Goal: Information Seeking & Learning: Learn about a topic

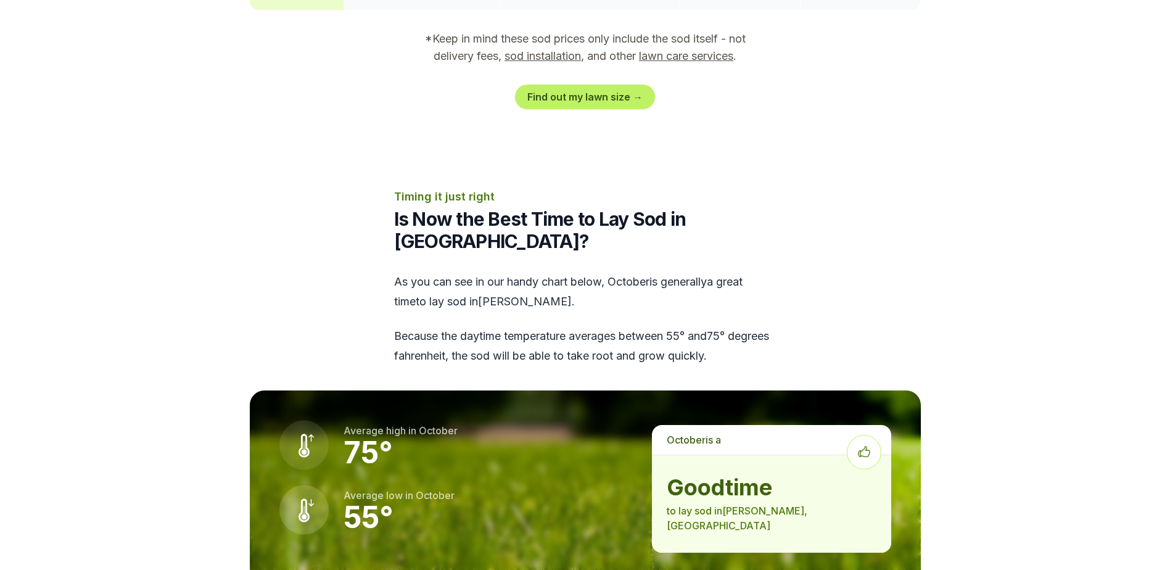
scroll to position [1584, 0]
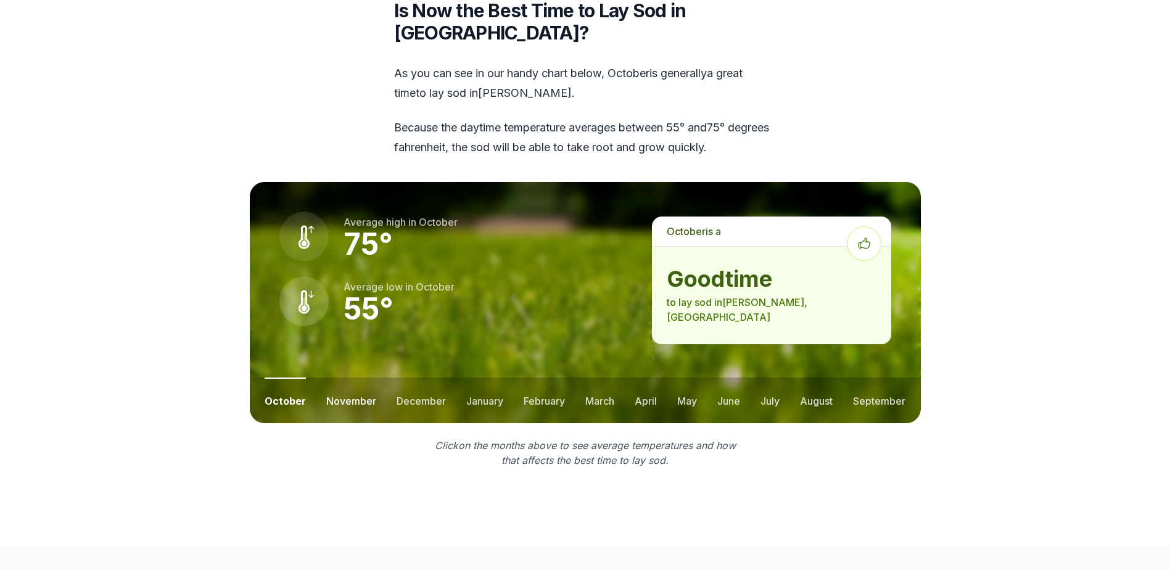
click at [357, 378] on button "november" at bounding box center [351, 401] width 50 height 46
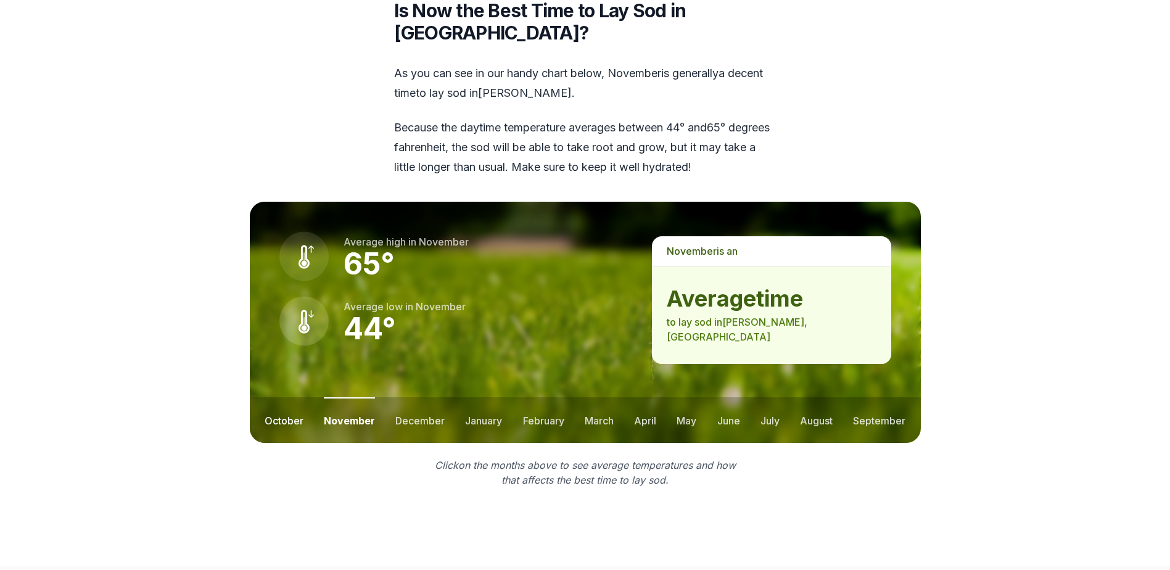
click at [278, 397] on button "october" at bounding box center [284, 420] width 39 height 46
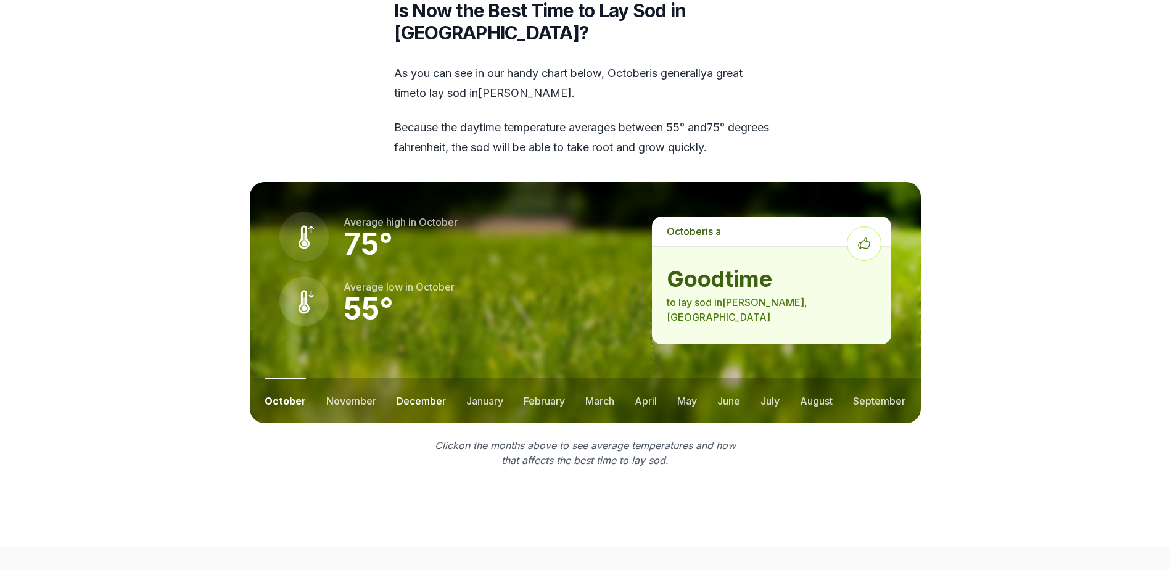
click at [413, 378] on button "december" at bounding box center [421, 401] width 49 height 46
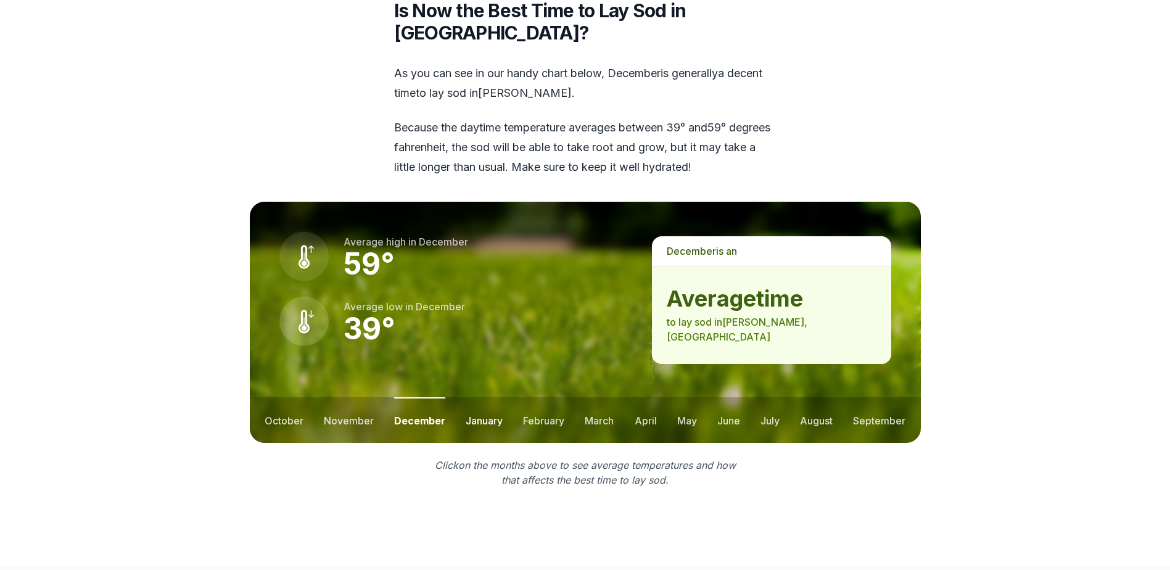
click at [473, 397] on button "january" at bounding box center [484, 420] width 37 height 46
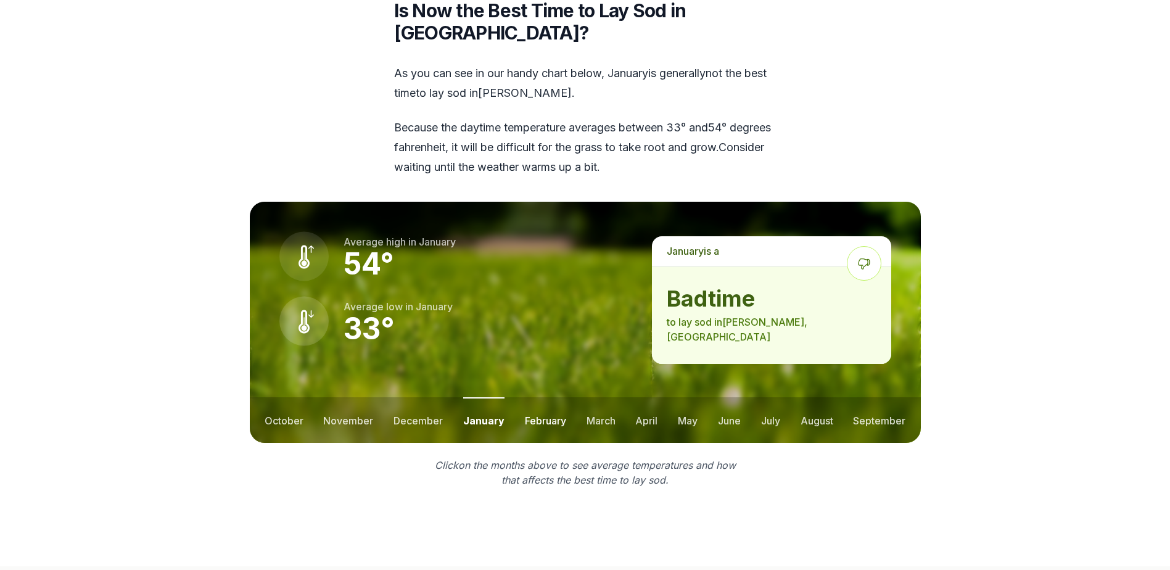
click at [534, 397] on button "february" at bounding box center [545, 420] width 41 height 46
click at [600, 397] on button "march" at bounding box center [600, 420] width 29 height 46
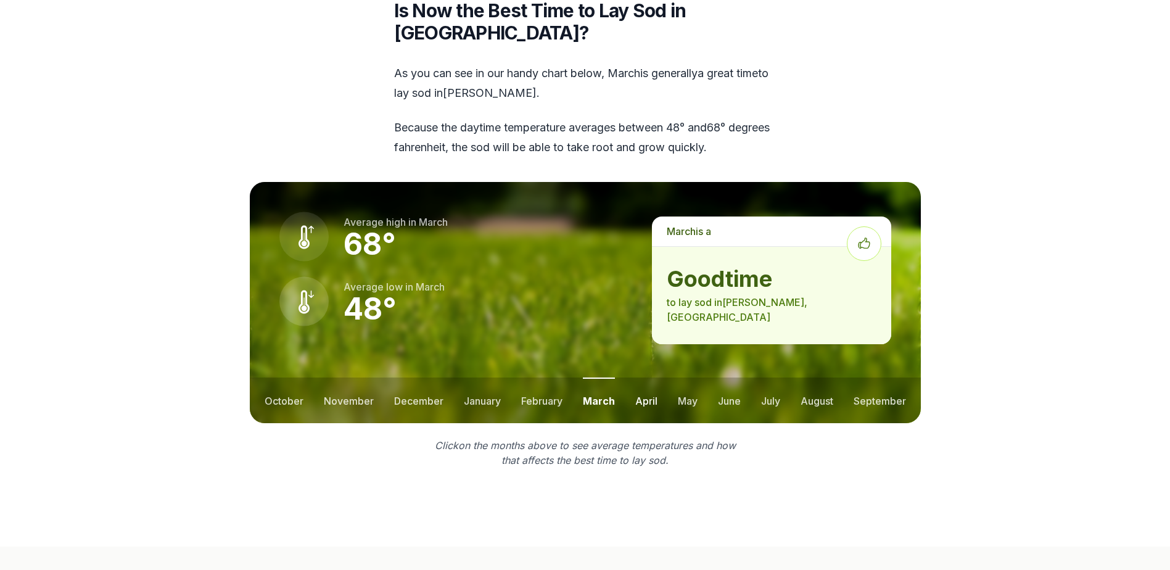
click at [640, 378] on button "april" at bounding box center [646, 401] width 22 height 46
click at [679, 378] on button "may" at bounding box center [687, 401] width 20 height 46
click at [724, 378] on button "june" at bounding box center [729, 401] width 23 height 46
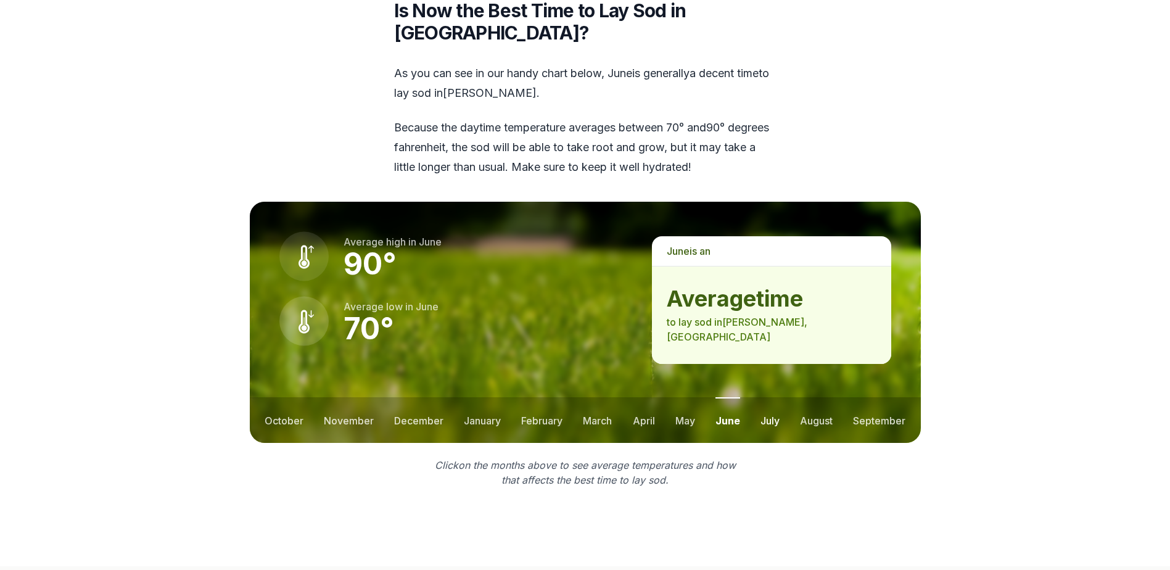
click at [768, 397] on button "july" at bounding box center [770, 420] width 19 height 46
click at [808, 397] on button "august" at bounding box center [816, 420] width 33 height 46
click at [869, 397] on button "september" at bounding box center [880, 420] width 52 height 46
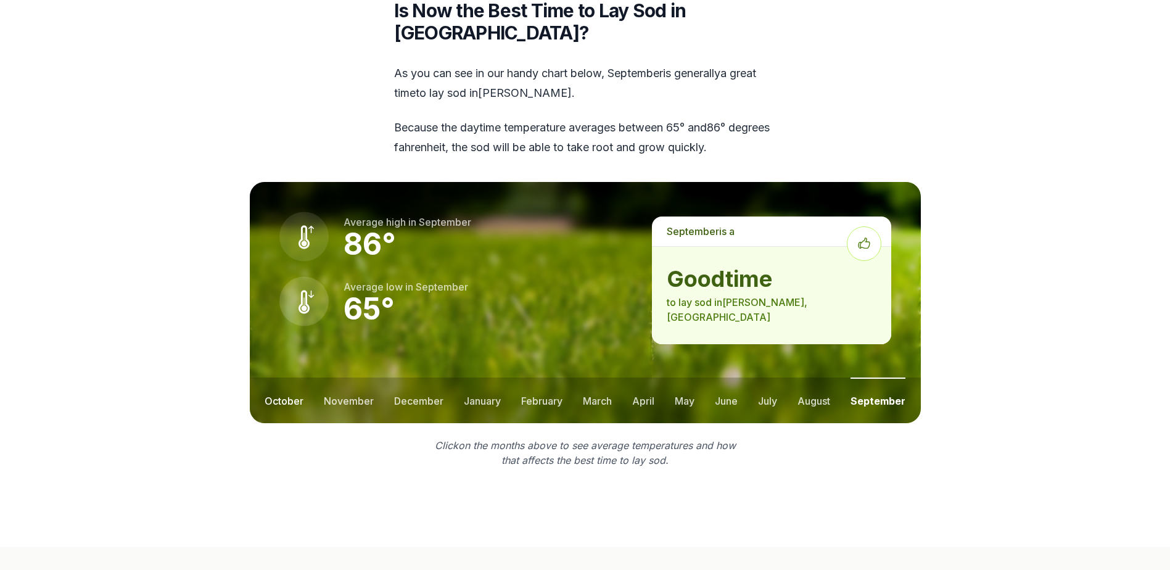
click at [288, 378] on button "october" at bounding box center [284, 401] width 39 height 46
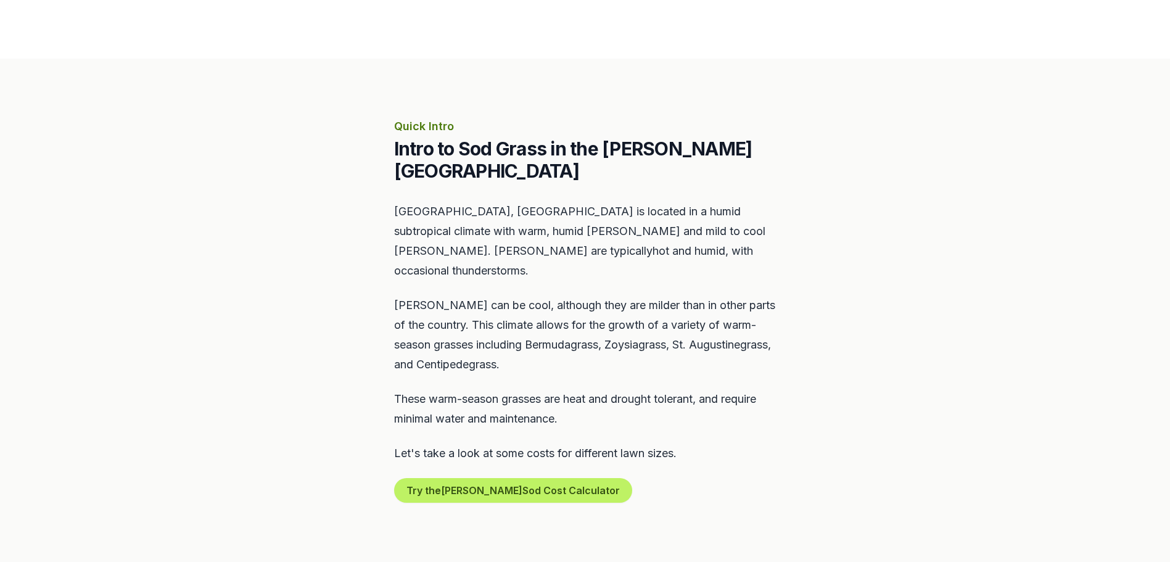
scroll to position [0, 0]
